Goal: Communication & Community: Answer question/provide support

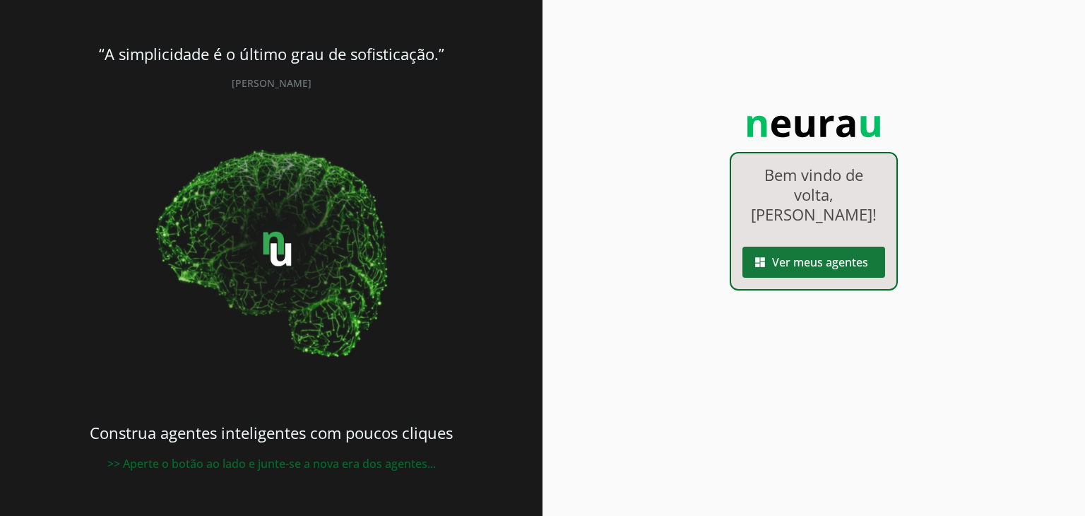
click at [789, 271] on span at bounding box center [814, 262] width 143 height 34
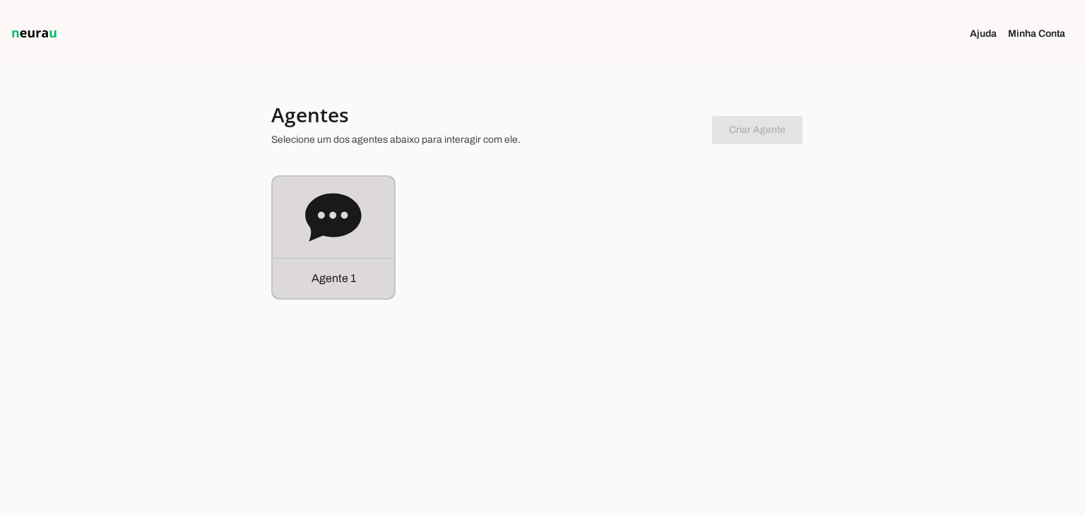
click at [314, 232] on icon at bounding box center [333, 217] width 56 height 48
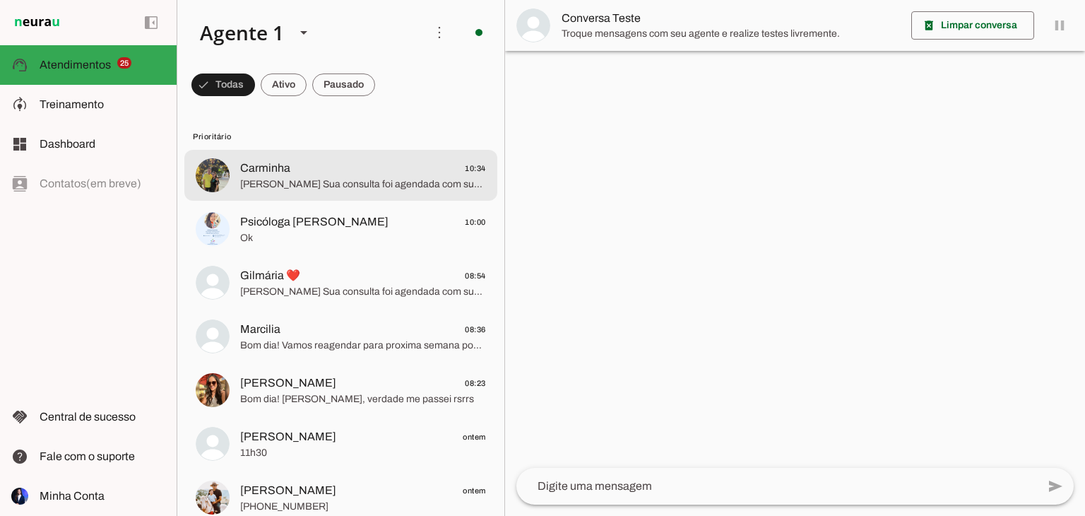
click at [322, 185] on span "[PERSON_NAME] Sua consulta foi agendada com sucesso. 📅 Data: [DATE] (Sexta-feir…" at bounding box center [363, 184] width 246 height 14
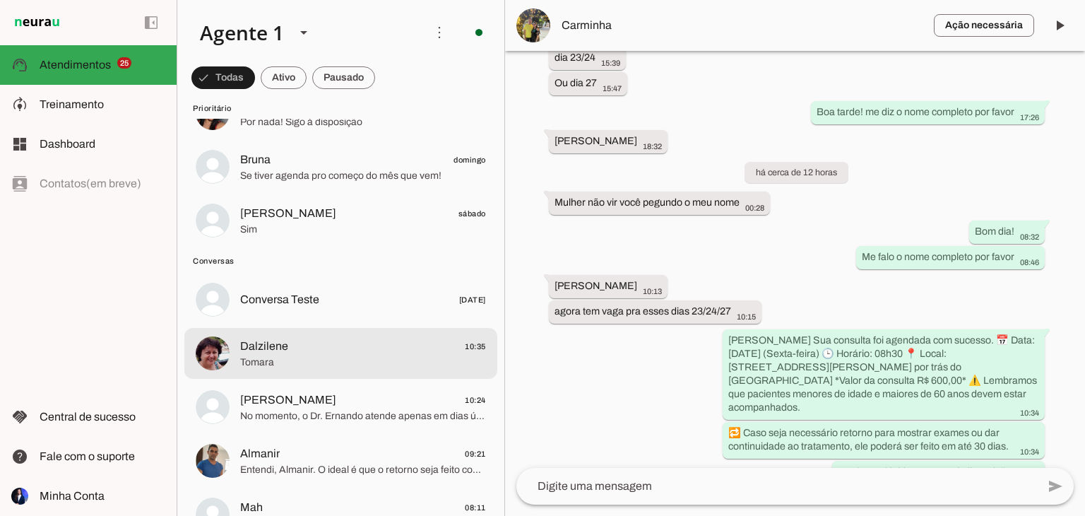
scroll to position [1257, 0]
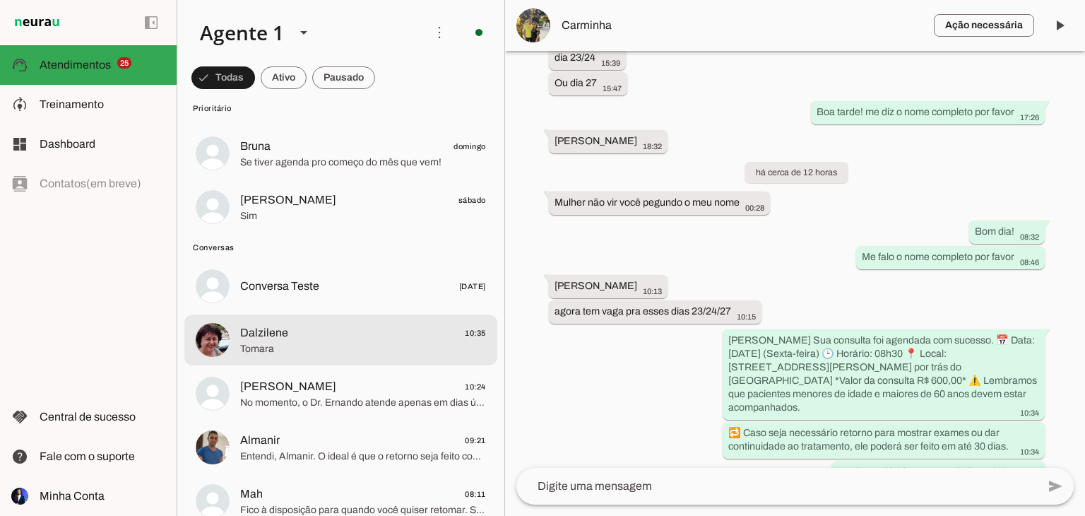
click at [381, 360] on md-item "Dalzilene 10:35 [GEOGRAPHIC_DATA]" at bounding box center [340, 339] width 313 height 51
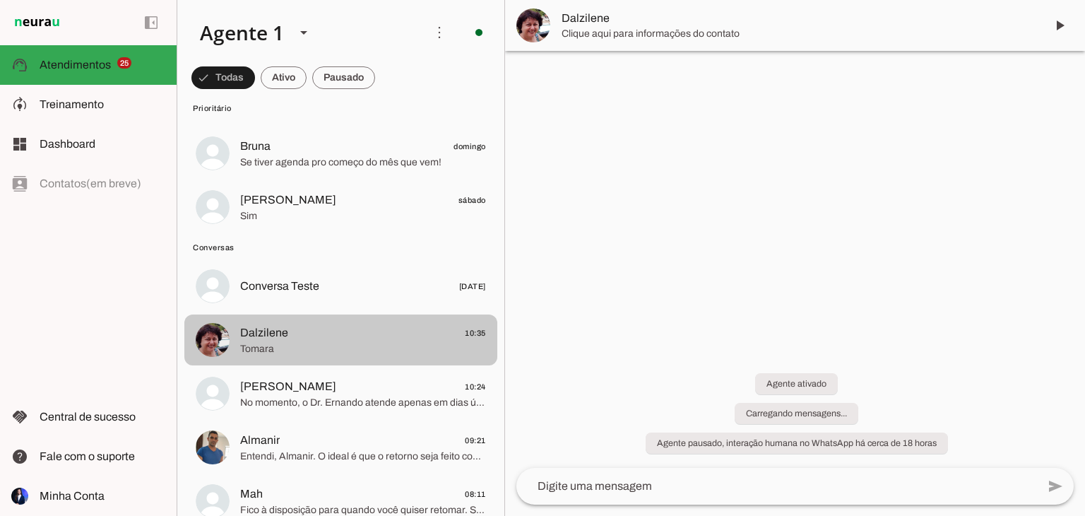
scroll to position [461, 0]
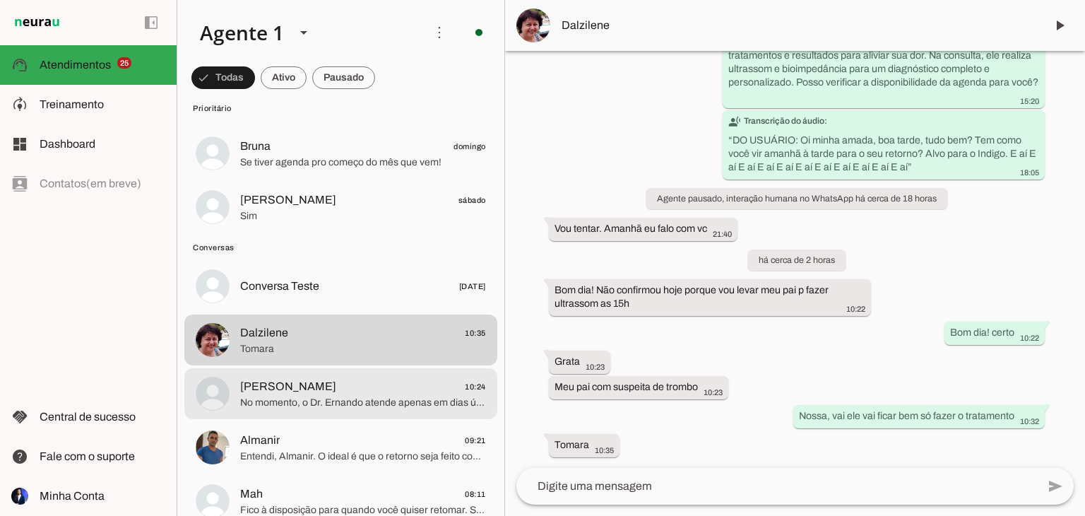
click at [341, 391] on span "[PERSON_NAME] 10:24" at bounding box center [363, 387] width 246 height 18
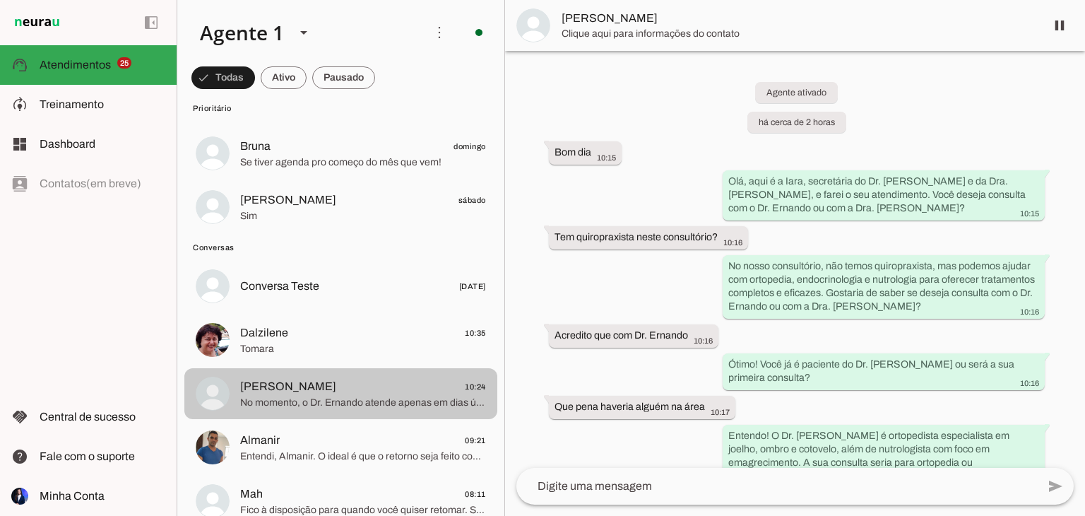
scroll to position [366, 0]
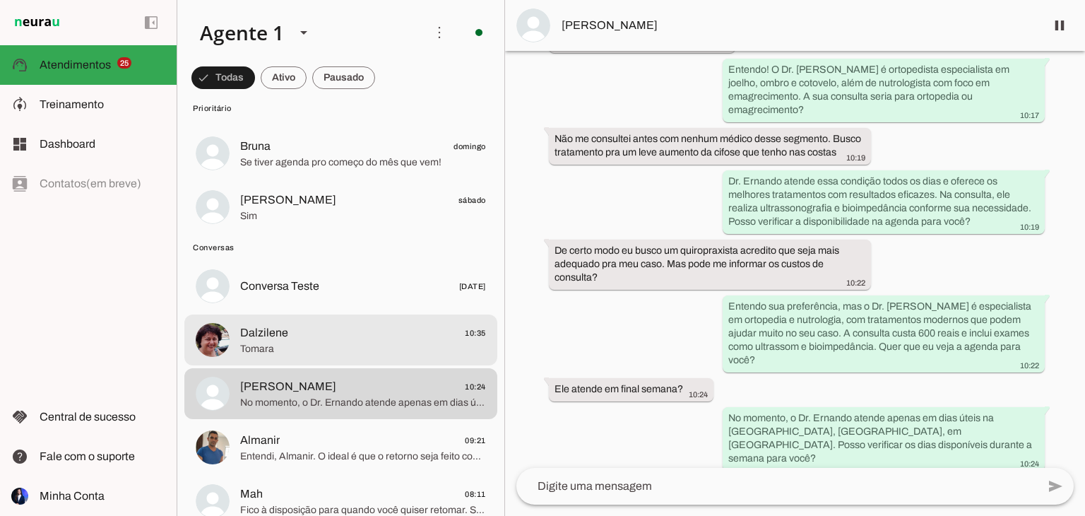
click at [313, 340] on span "Dalzilene 10:35" at bounding box center [363, 333] width 246 height 18
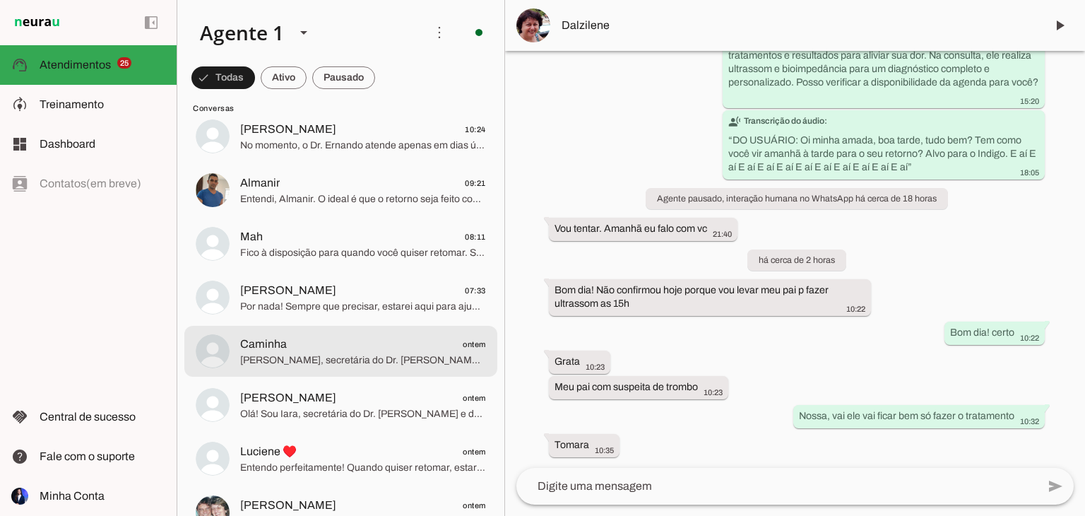
scroll to position [1516, 0]
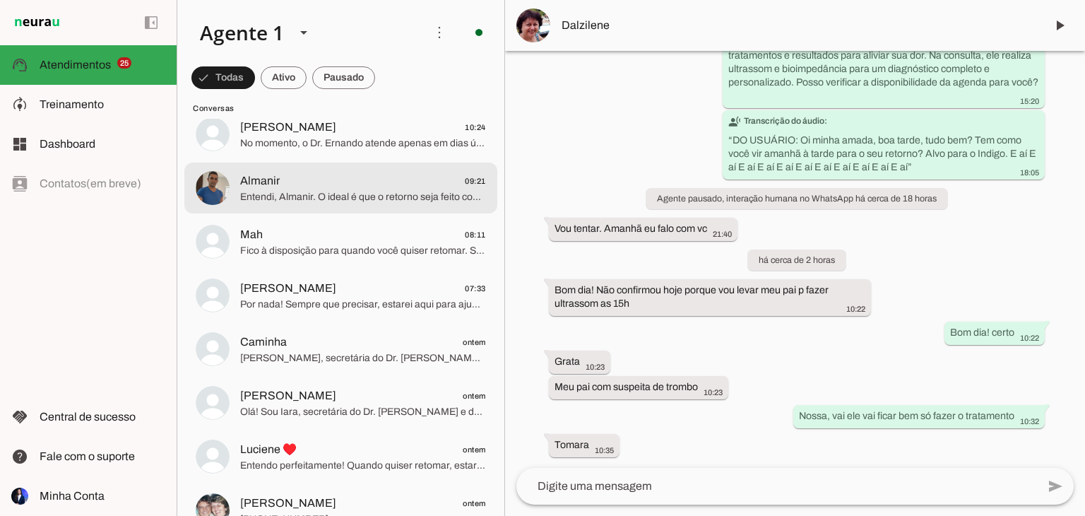
click at [320, 199] on span "Entendi, Almanir. O ideal é que o retorno seja feito conforme orientação do méd…" at bounding box center [363, 197] width 246 height 14
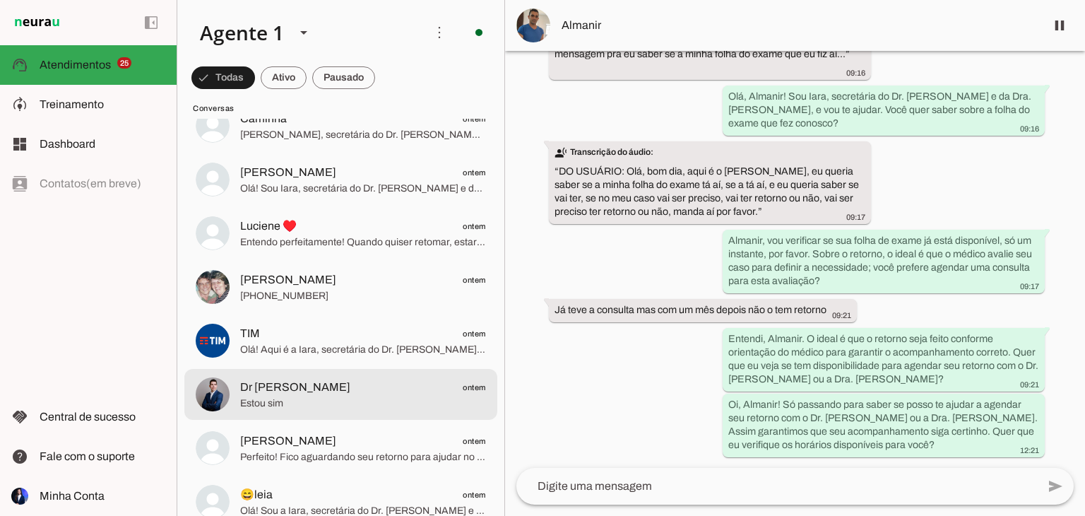
scroll to position [1740, 0]
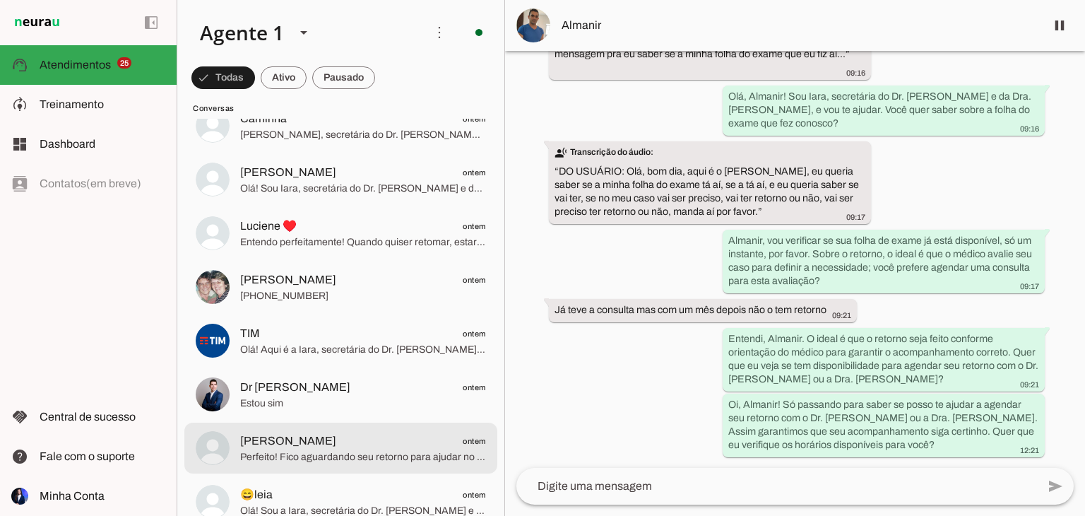
click at [342, 450] on span "Perfeito! Fico aguardando seu retorno para ajudar no que precisar. Estou à disp…" at bounding box center [363, 457] width 246 height 14
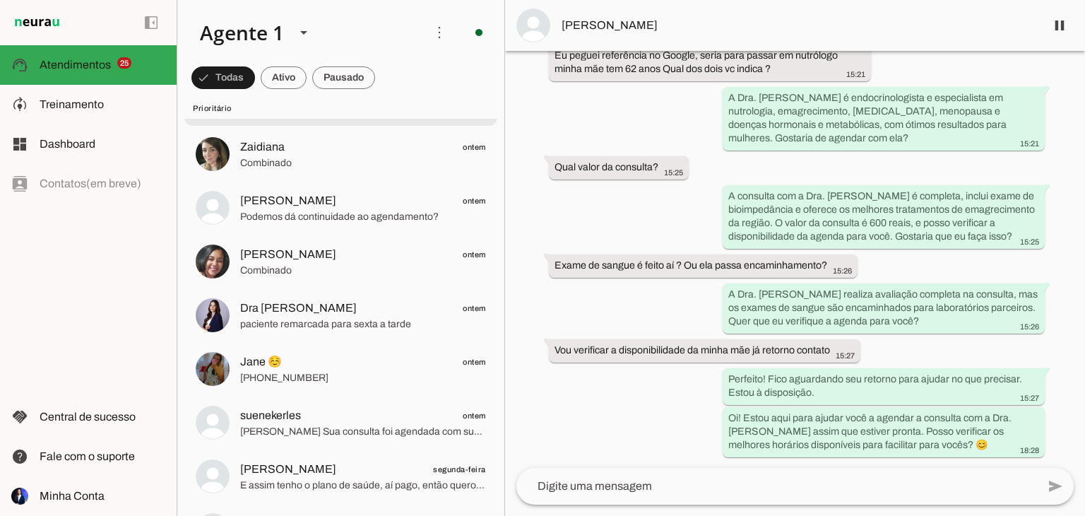
scroll to position [480, 0]
